Goal: Task Accomplishment & Management: Use online tool/utility

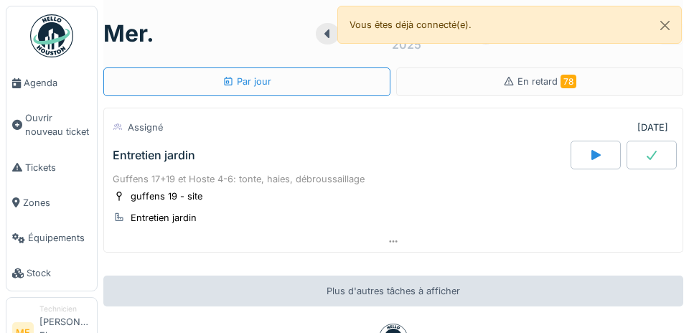
click at [34, 84] on span "Agenda" at bounding box center [58, 83] width 68 height 14
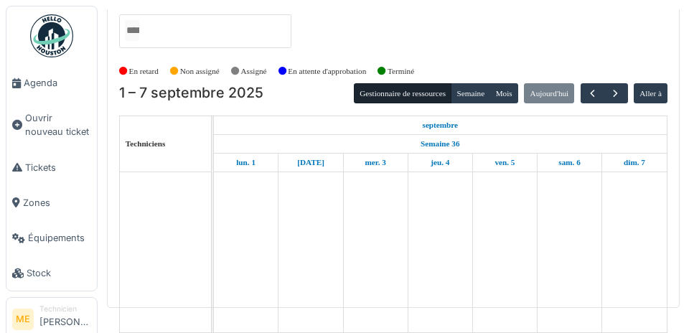
scroll to position [73, 0]
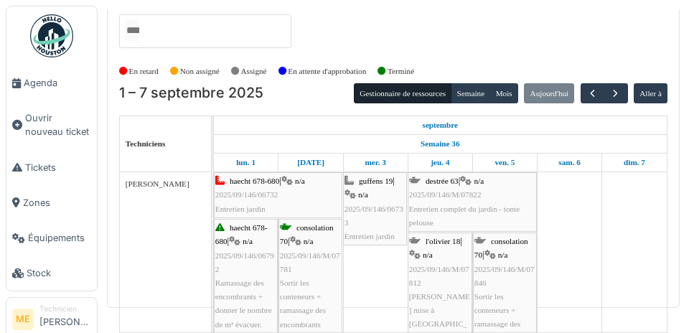
click at [9, 108] on link "Ouvrir nouveau ticket" at bounding box center [51, 125] width 90 height 49
